Goal: Information Seeking & Learning: Learn about a topic

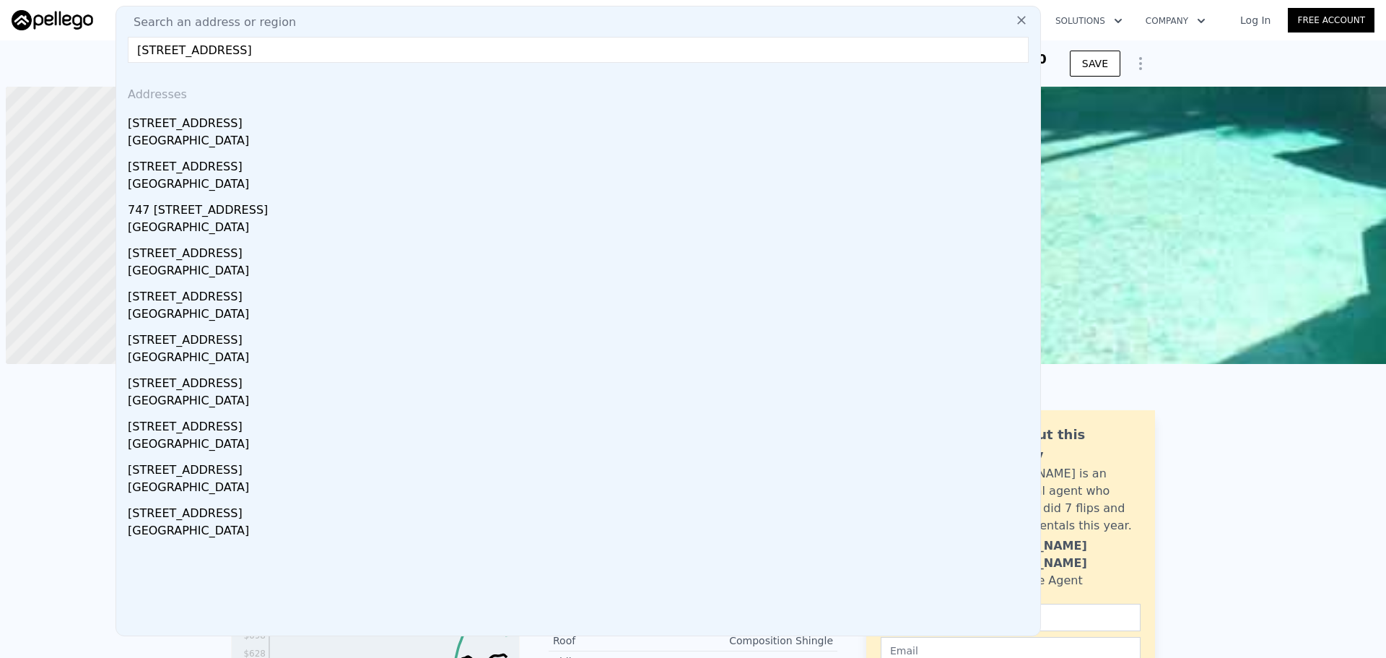
scroll to position [0, 6]
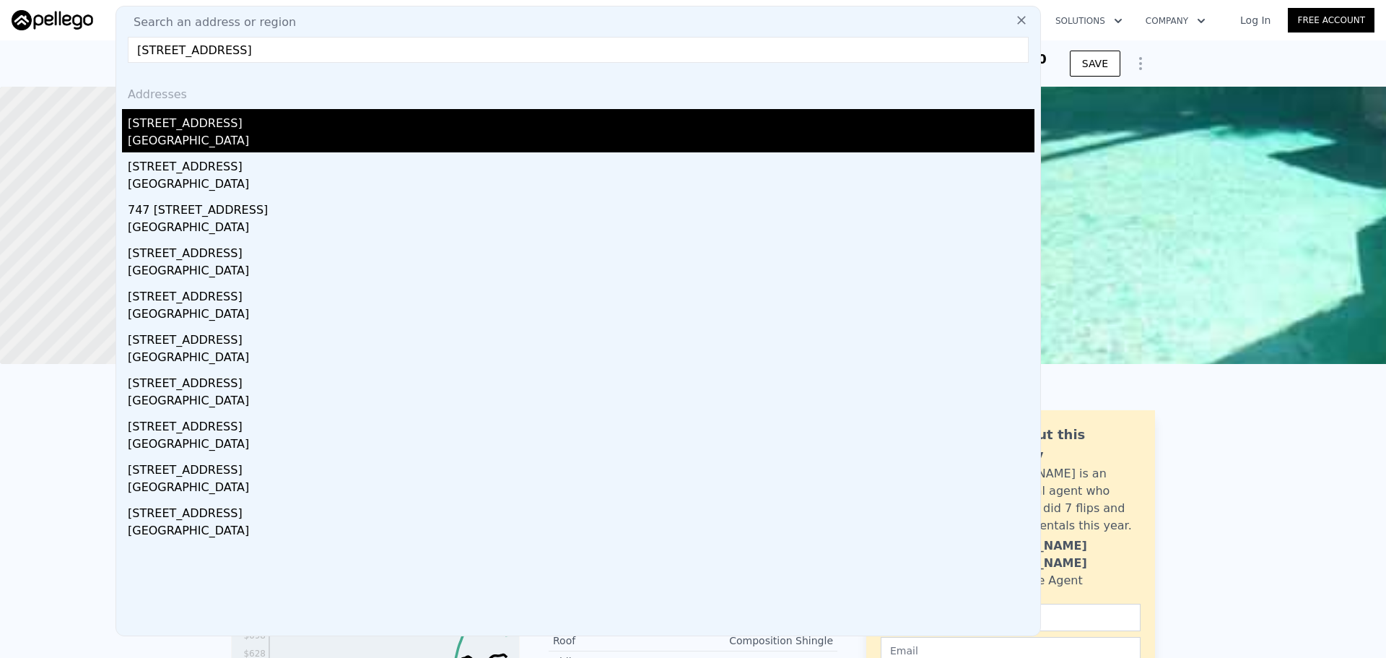
click at [237, 131] on div "[STREET_ADDRESS]" at bounding box center [581, 120] width 907 height 23
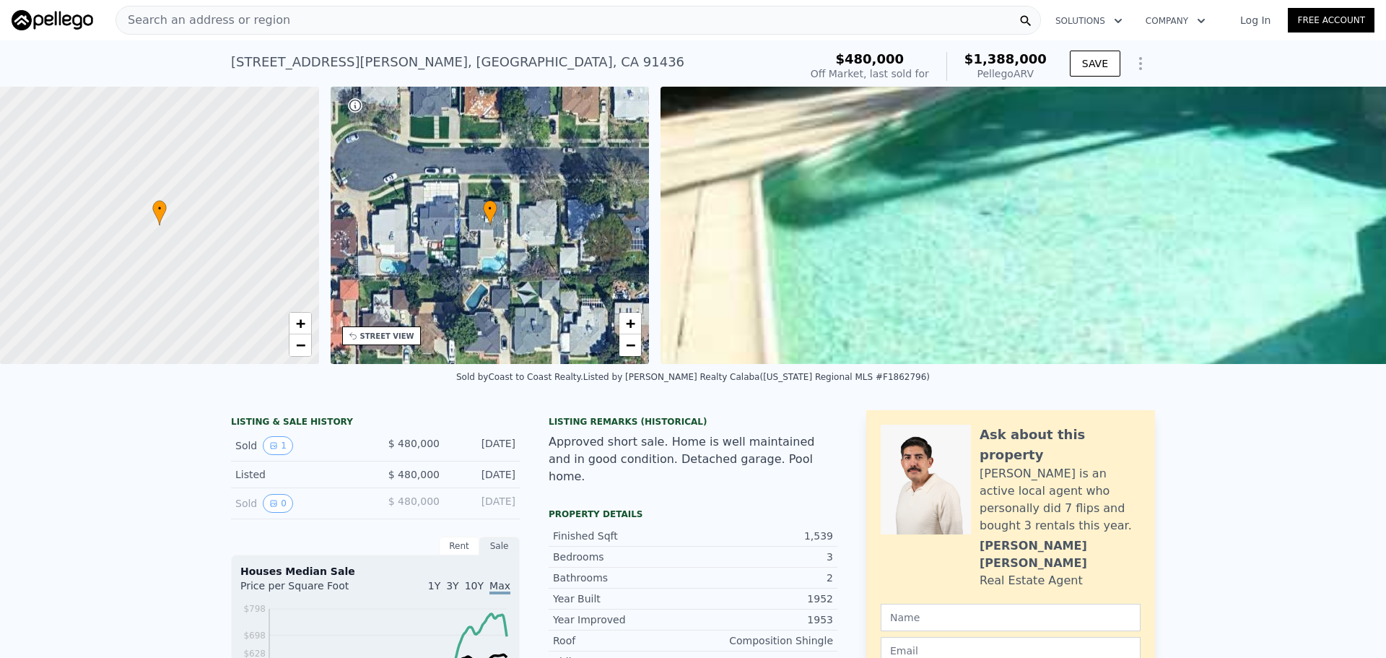
click at [536, 12] on div "Search an address or region" at bounding box center [579, 20] width 926 height 29
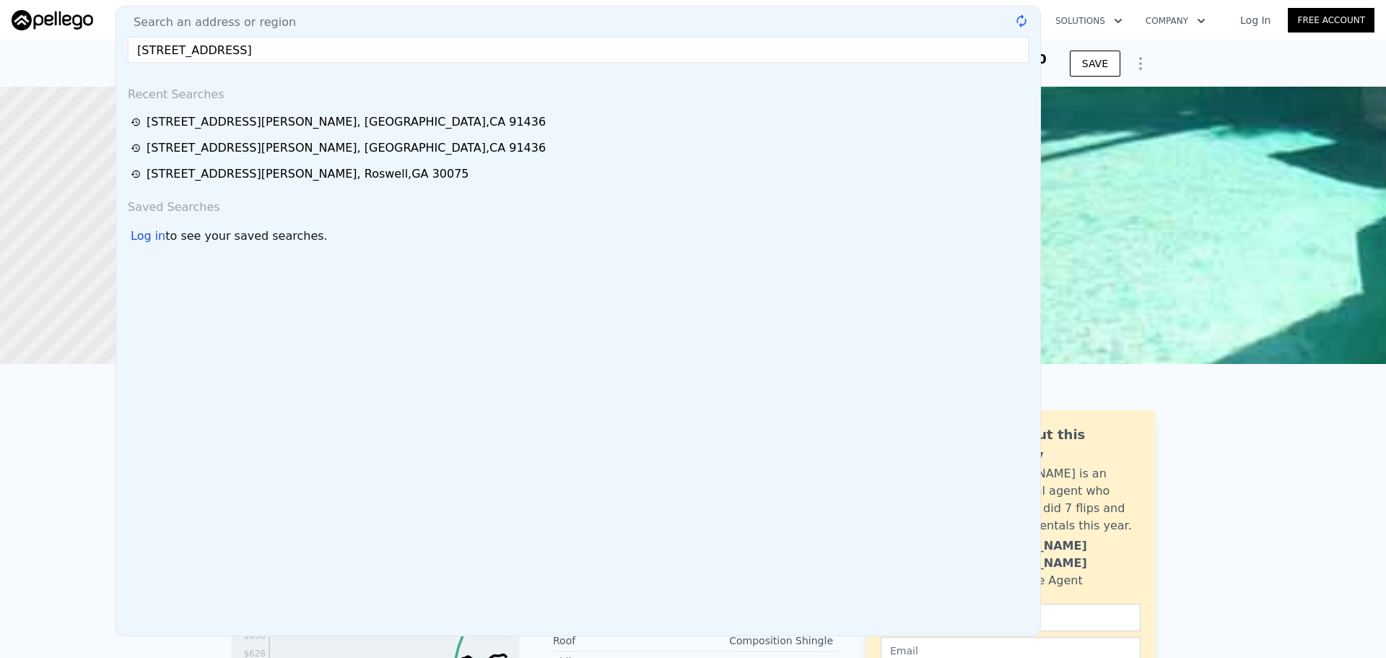
click at [19, 39] on nav "Search an address or region Search an address or region [STREET_ADDRESS] @keyfr…" at bounding box center [693, 20] width 1386 height 40
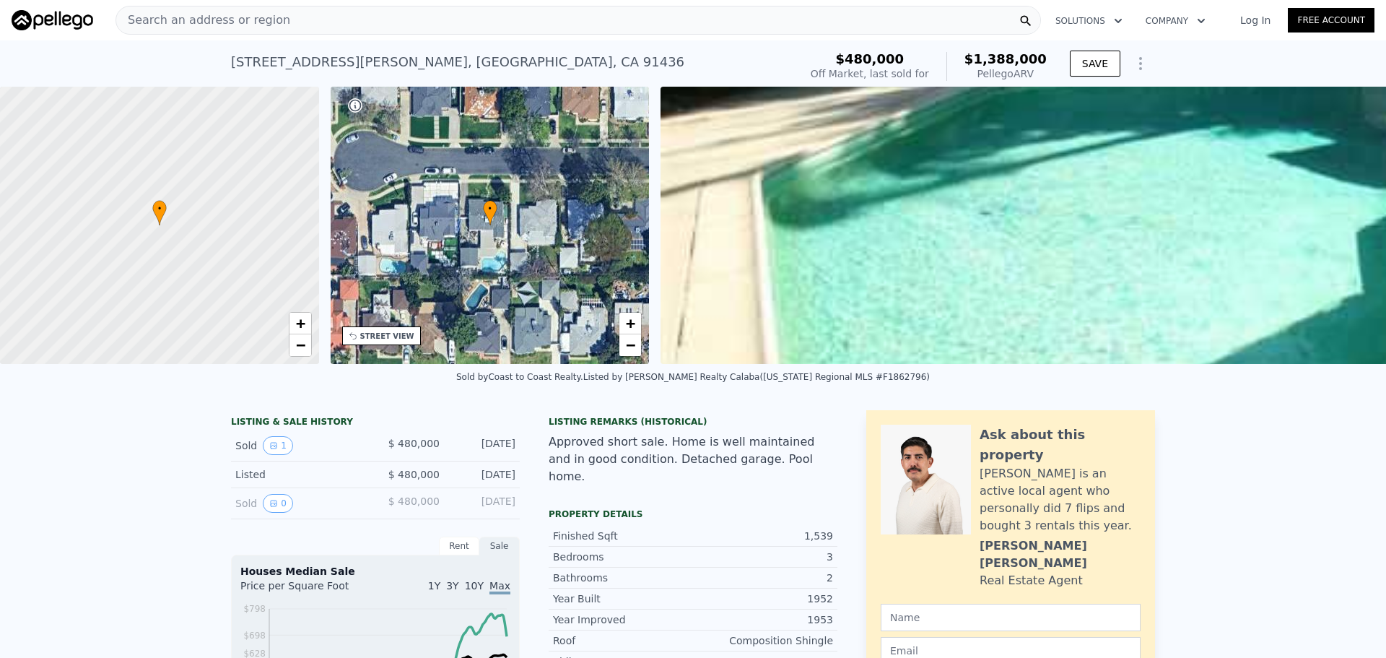
click at [221, 27] on span "Search an address or region" at bounding box center [203, 20] width 174 height 17
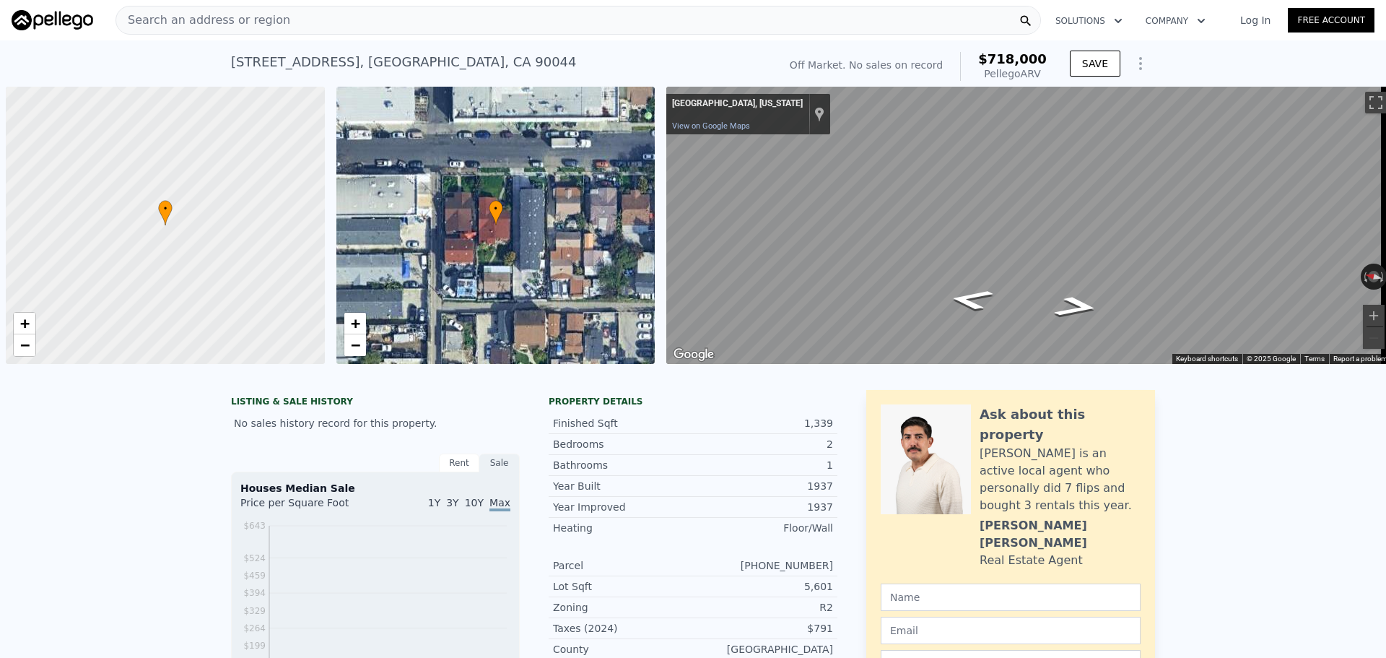
scroll to position [0, 6]
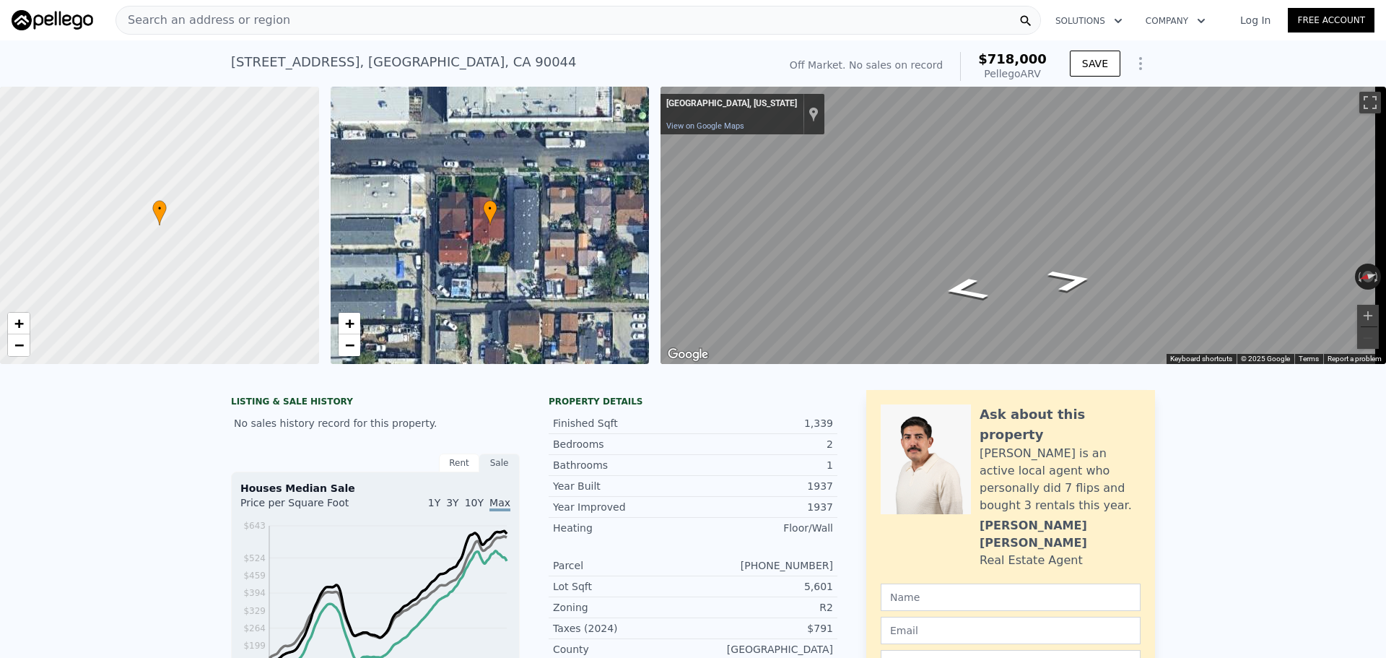
click at [592, 195] on div "• + − • + − ← Move left → Move right ↑ Move up ↓ Move down + Zoom in - Zoom out…" at bounding box center [693, 225] width 1386 height 277
